Goal: Check status: Check status

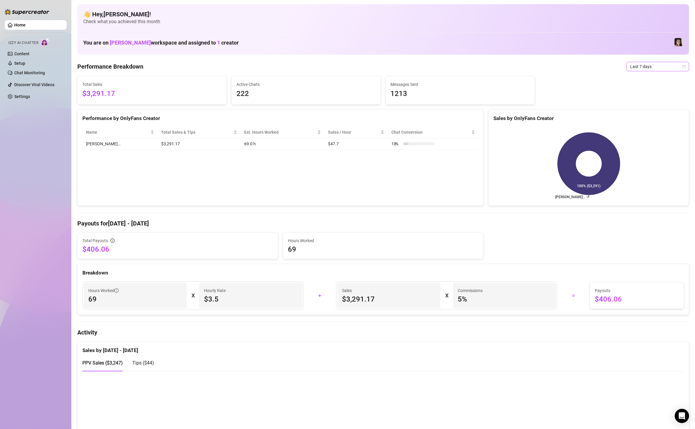
click at [650, 67] on span "Last 7 days" at bounding box center [657, 66] width 55 height 9
click at [658, 117] on div "Custom date" at bounding box center [657, 116] width 53 height 7
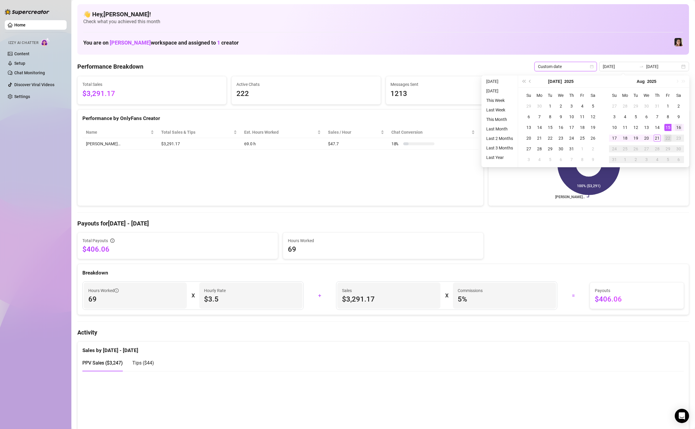
type input "2025-08-16"
click at [679, 128] on div "16" at bounding box center [678, 127] width 7 height 7
type input "[DATE]"
click at [657, 138] on div "21" at bounding box center [656, 138] width 7 height 7
type input "2025-08-16"
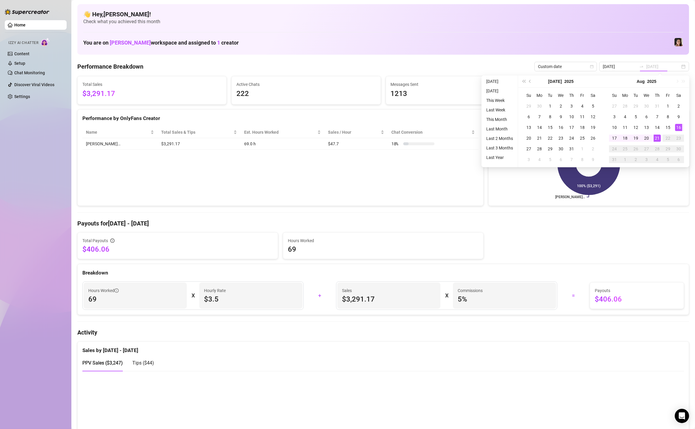
type input "[DATE]"
